Goal: Task Accomplishment & Management: Complete application form

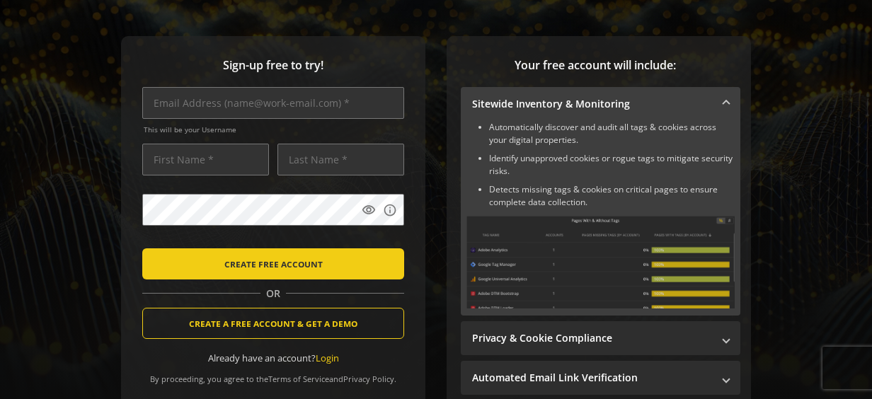
scroll to position [166, 0]
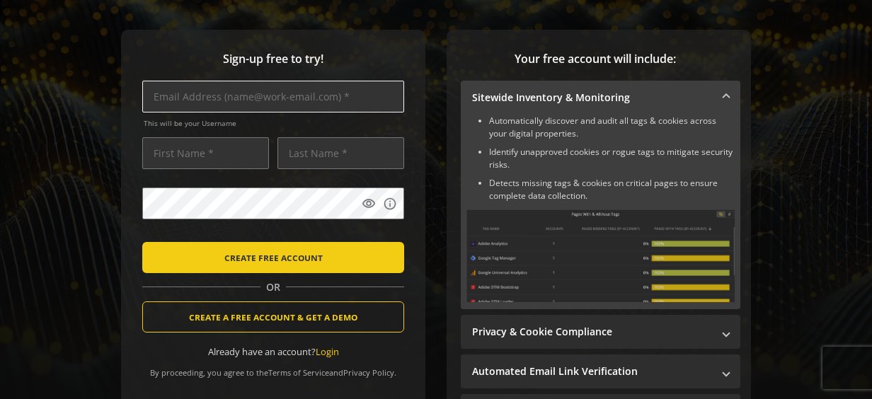
click at [273, 106] on input "text" at bounding box center [273, 97] width 262 height 32
type input "[PERSON_NAME][EMAIL_ADDRESS][PERSON_NAME][DOMAIN_NAME]"
type input "[PERSON_NAME]"
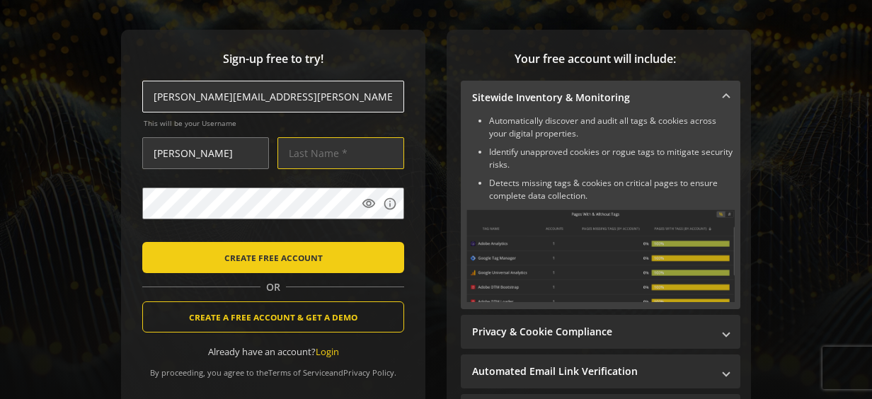
type input "[PERSON_NAME]"
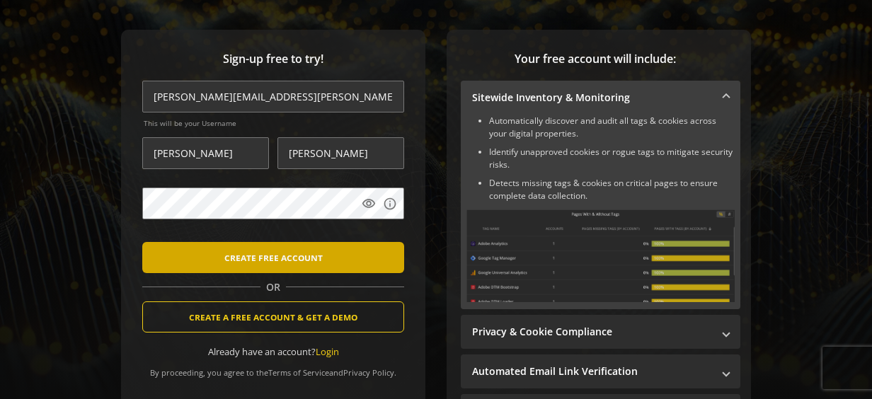
click at [293, 254] on span "CREATE FREE ACCOUNT" at bounding box center [273, 257] width 98 height 25
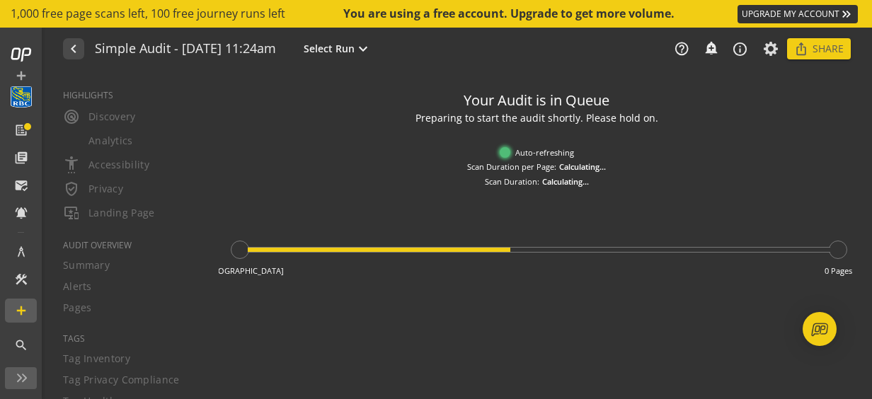
type textarea "Notes can include: -a description of what this audit is validating -changes in …"
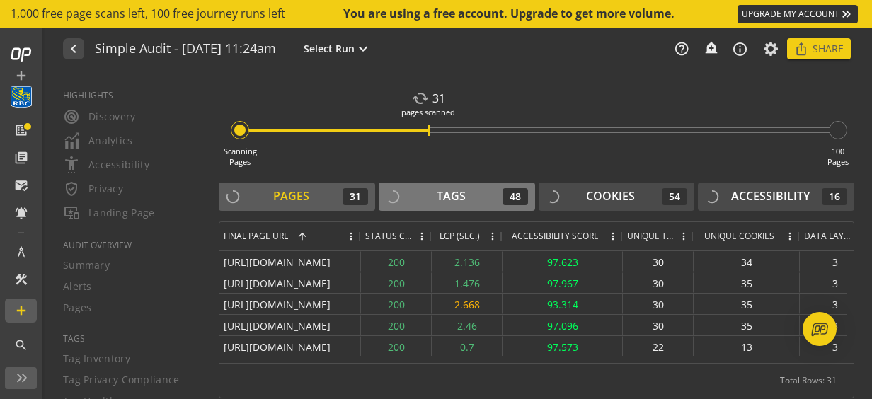
click at [437, 194] on div "Tags" at bounding box center [451, 196] width 29 height 16
